Goal: Task Accomplishment & Management: Complete application form

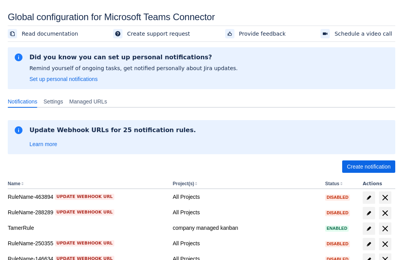
click at [369, 167] on span "Create notification" at bounding box center [369, 166] width 44 height 12
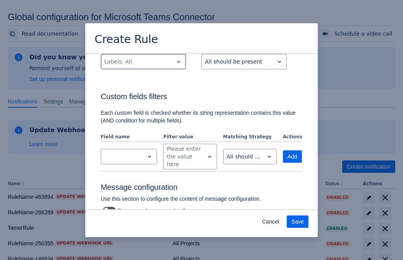
click at [143, 66] on div "Scrollable content" at bounding box center [137, 61] width 66 height 9
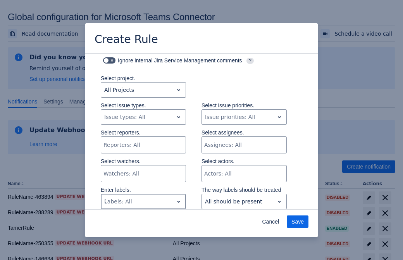
type input "793374_label"
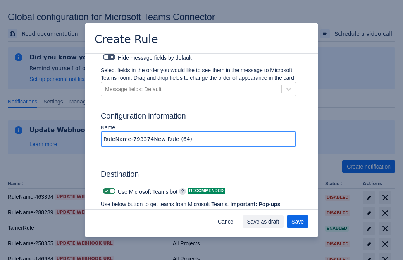
type input "RuleName-793374New Rule (64)"
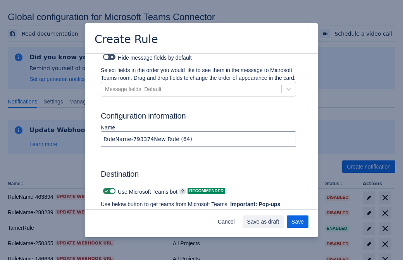
click at [105, 188] on span "Scrollable content" at bounding box center [106, 191] width 6 height 6
click at [105, 189] on input "Scrollable content" at bounding box center [105, 191] width 5 height 5
checkbox input "false"
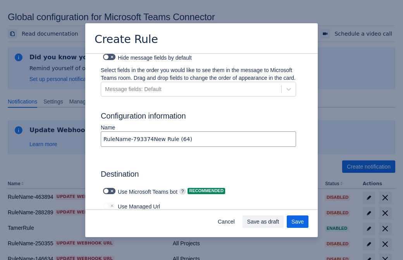
type input "https://prod-172.westeurope.logic.azure.com:443/workflows/ae977bb6ae334c9d95dfe…"
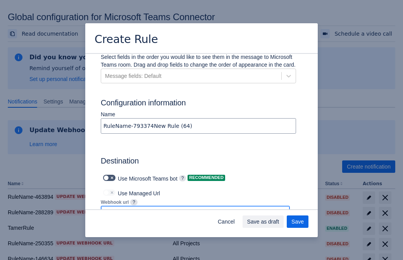
click at [279, 222] on span "Save as draft" at bounding box center [263, 221] width 32 height 12
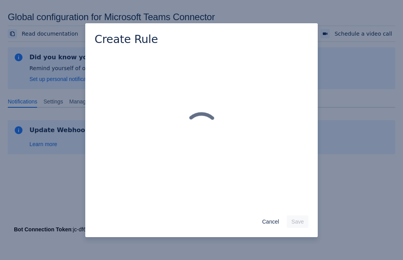
scroll to position [0, 0]
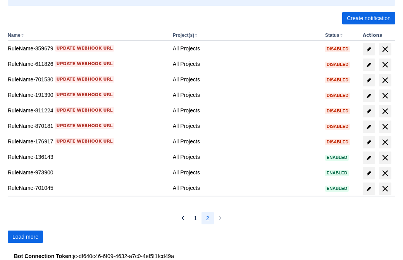
click at [25, 237] on span "Load more" at bounding box center [25, 237] width 26 height 12
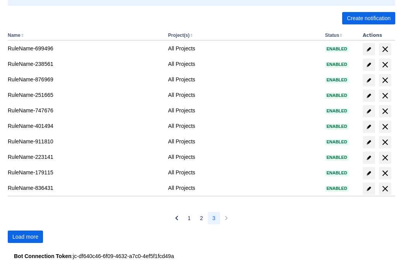
click at [25, 237] on span "Load more" at bounding box center [25, 237] width 26 height 12
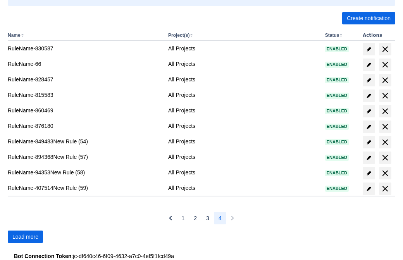
click at [25, 237] on span "Load more" at bounding box center [25, 237] width 26 height 12
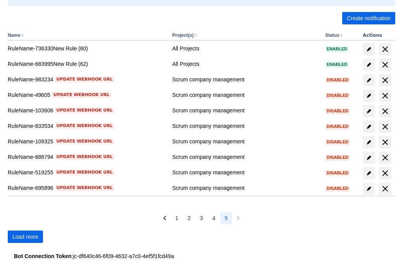
click at [25, 237] on span "Load more" at bounding box center [25, 237] width 26 height 12
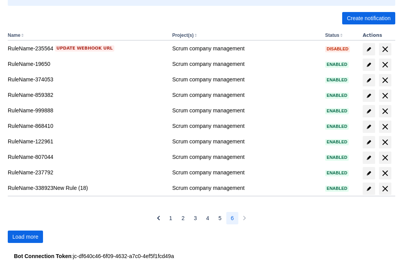
click at [25, 237] on span "Load more" at bounding box center [25, 237] width 26 height 12
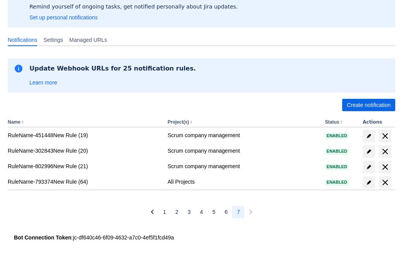
scroll to position [62, 0]
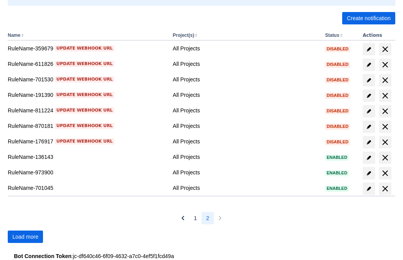
click at [25, 237] on span "Load more" at bounding box center [25, 237] width 26 height 12
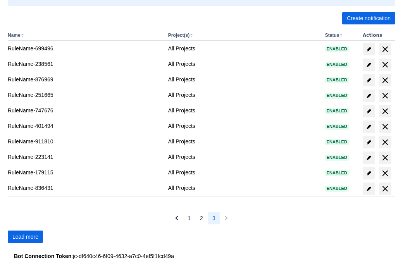
click at [25, 237] on span "Load more" at bounding box center [25, 237] width 26 height 12
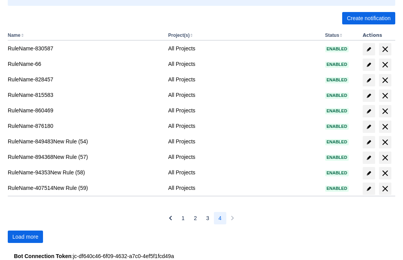
click at [25, 237] on span "Load more" at bounding box center [25, 237] width 26 height 12
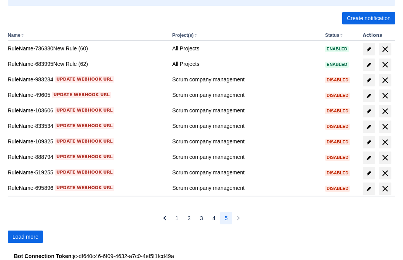
click at [25, 237] on span "Load more" at bounding box center [25, 237] width 26 height 12
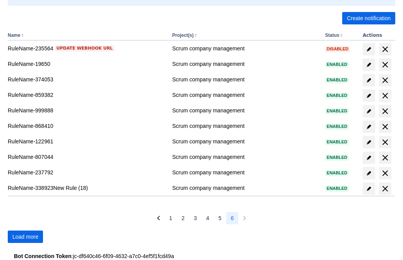
click at [25, 237] on span "Load more" at bounding box center [25, 237] width 26 height 12
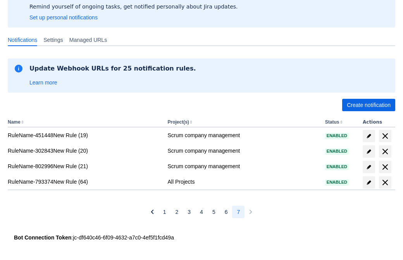
click at [385, 183] on span "delete" at bounding box center [385, 182] width 9 height 9
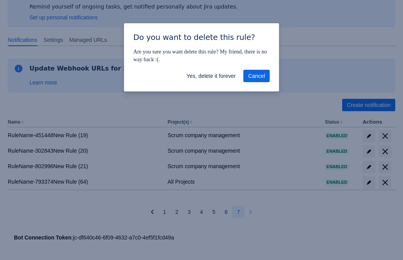
click at [211, 76] on span "Yes, delete it forever" at bounding box center [210, 76] width 49 height 12
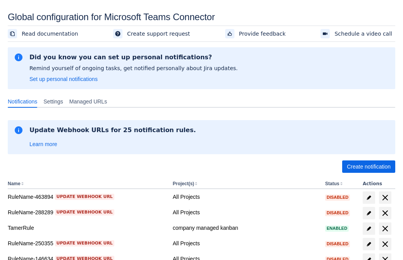
click at [369, 167] on span "Create notification" at bounding box center [369, 166] width 44 height 12
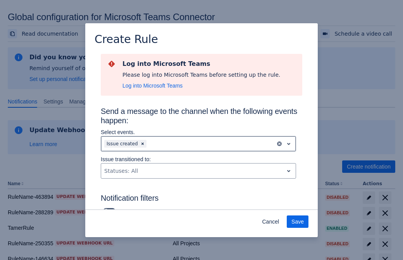
click at [198, 144] on div "Scrollable content" at bounding box center [210, 143] width 124 height 9
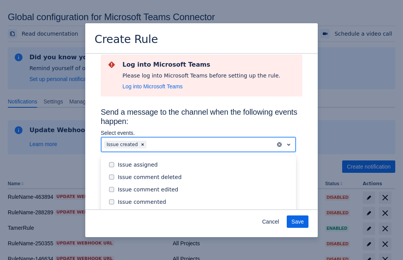
click at [205, 210] on div "Issue created" at bounding box center [205, 214] width 174 height 8
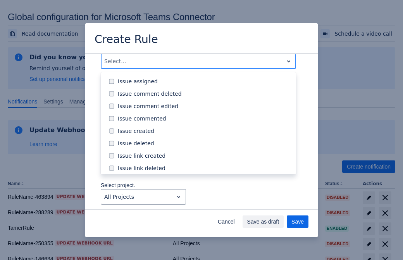
click at [205, 201] on div "Issue updated" at bounding box center [205, 205] width 174 height 8
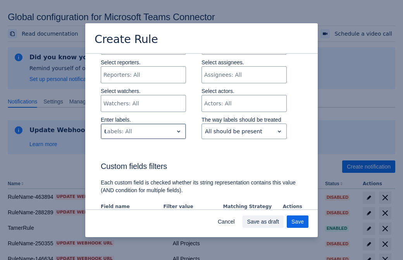
type input "656780_label"
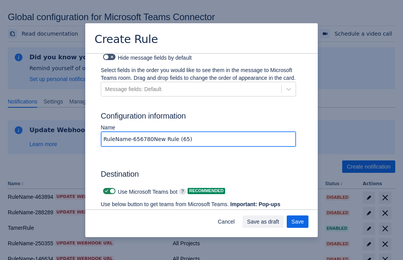
type input "RuleName-656780New Rule (65)"
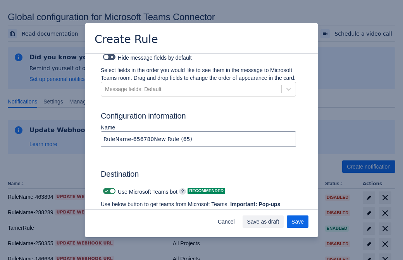
click at [25, 218] on div "Create Rule Log into Microsoft Teams Please log into Microsoft Teams before set…" at bounding box center [201, 130] width 403 height 260
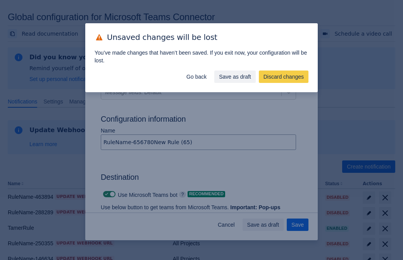
click at [105, 186] on div "Unsaved changes will be lost You’ve made changes that haven’t been saved. If yo…" at bounding box center [201, 130] width 403 height 260
click at [25, 218] on div "Unsaved changes will be lost You’ve made changes that haven’t been saved. If yo…" at bounding box center [201, 130] width 403 height 260
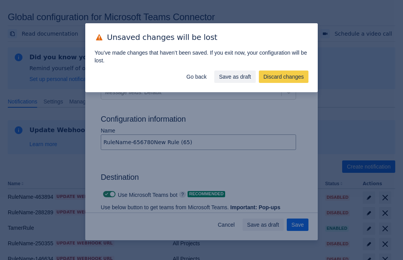
click at [25, 218] on div "Unsaved changes will be lost You’ve made changes that haven’t been saved. If yo…" at bounding box center [201, 130] width 403 height 260
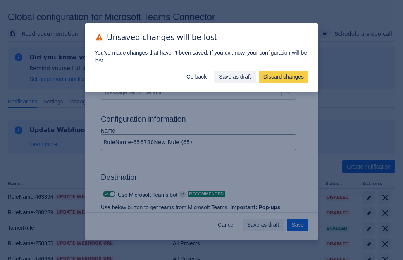
click at [25, 218] on div "Unsaved changes will be lost You’ve made changes that haven’t been saved. If yo…" at bounding box center [201, 130] width 403 height 260
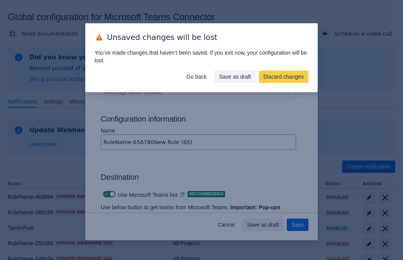
click at [25, 218] on div "Unsaved changes will be lost You’ve made changes that haven’t been saved. If yo…" at bounding box center [201, 130] width 403 height 260
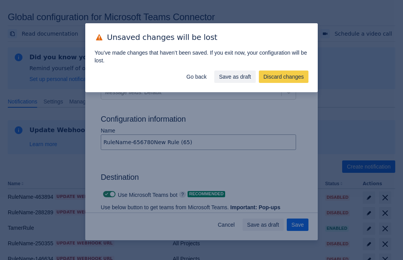
click at [25, 218] on div "Unsaved changes will be lost You’ve made changes that haven’t been saved. If yo…" at bounding box center [201, 130] width 403 height 260
